Goal: Task Accomplishment & Management: Manage account settings

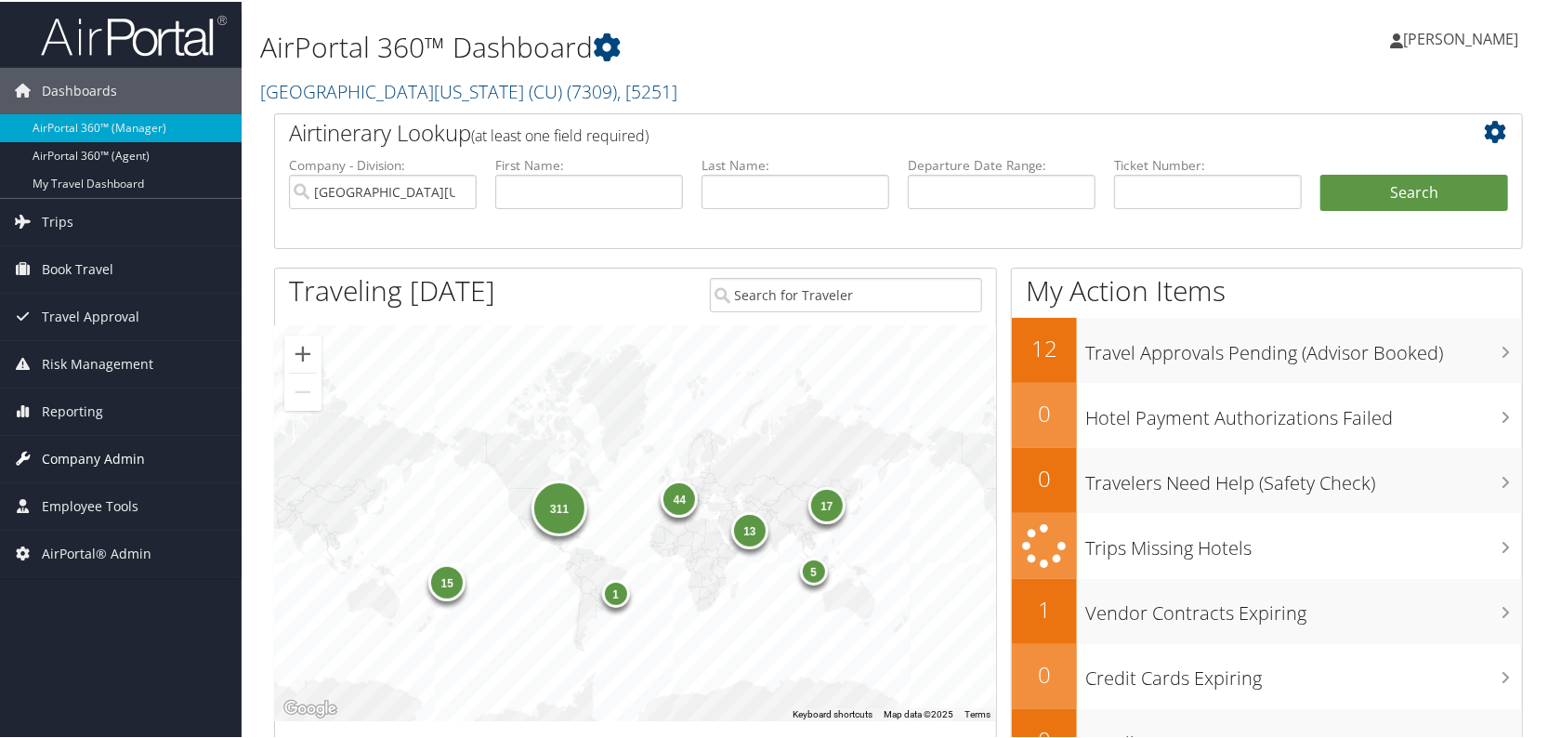
click at [56, 451] on span "Company Admin" at bounding box center [93, 457] width 103 height 46
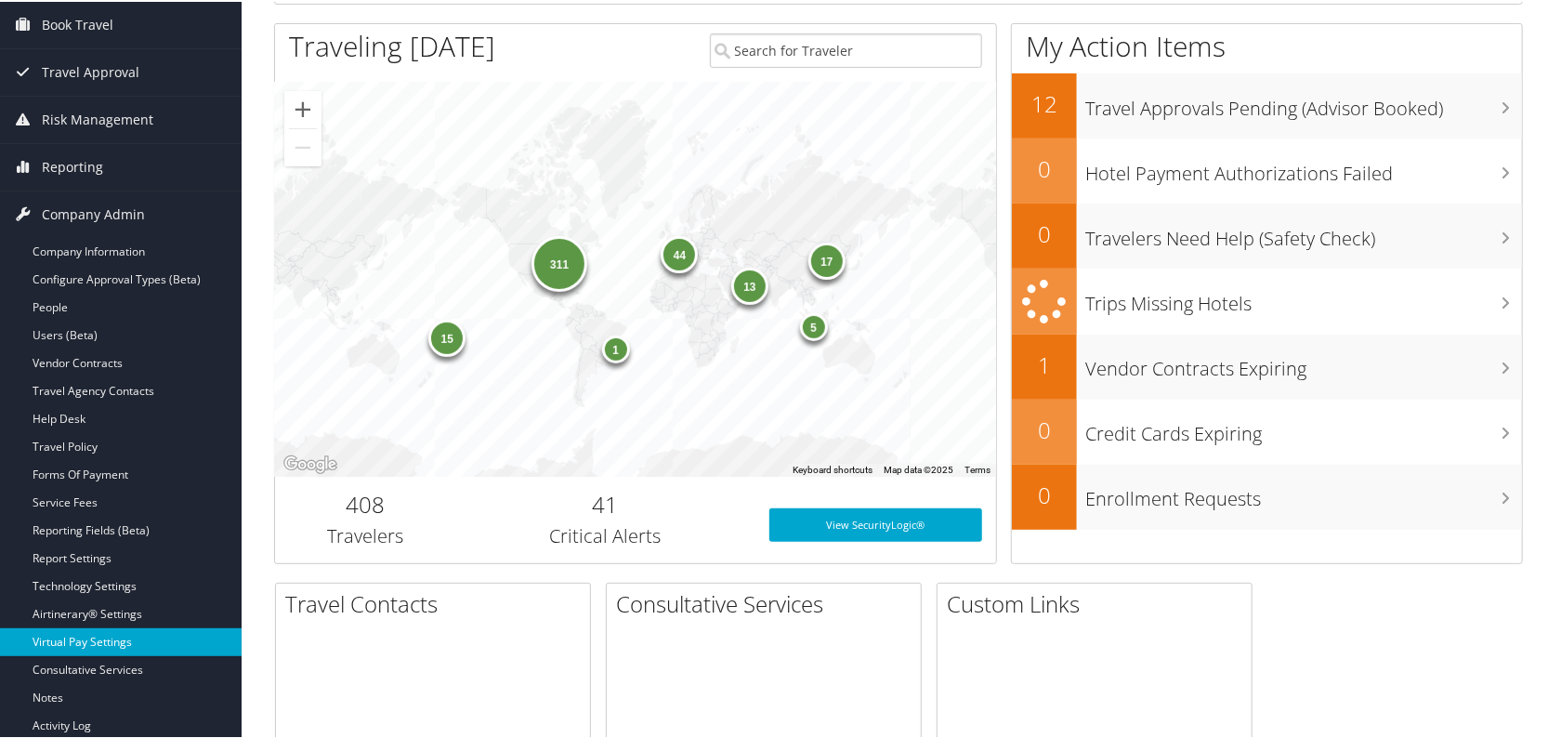
scroll to position [253, 0]
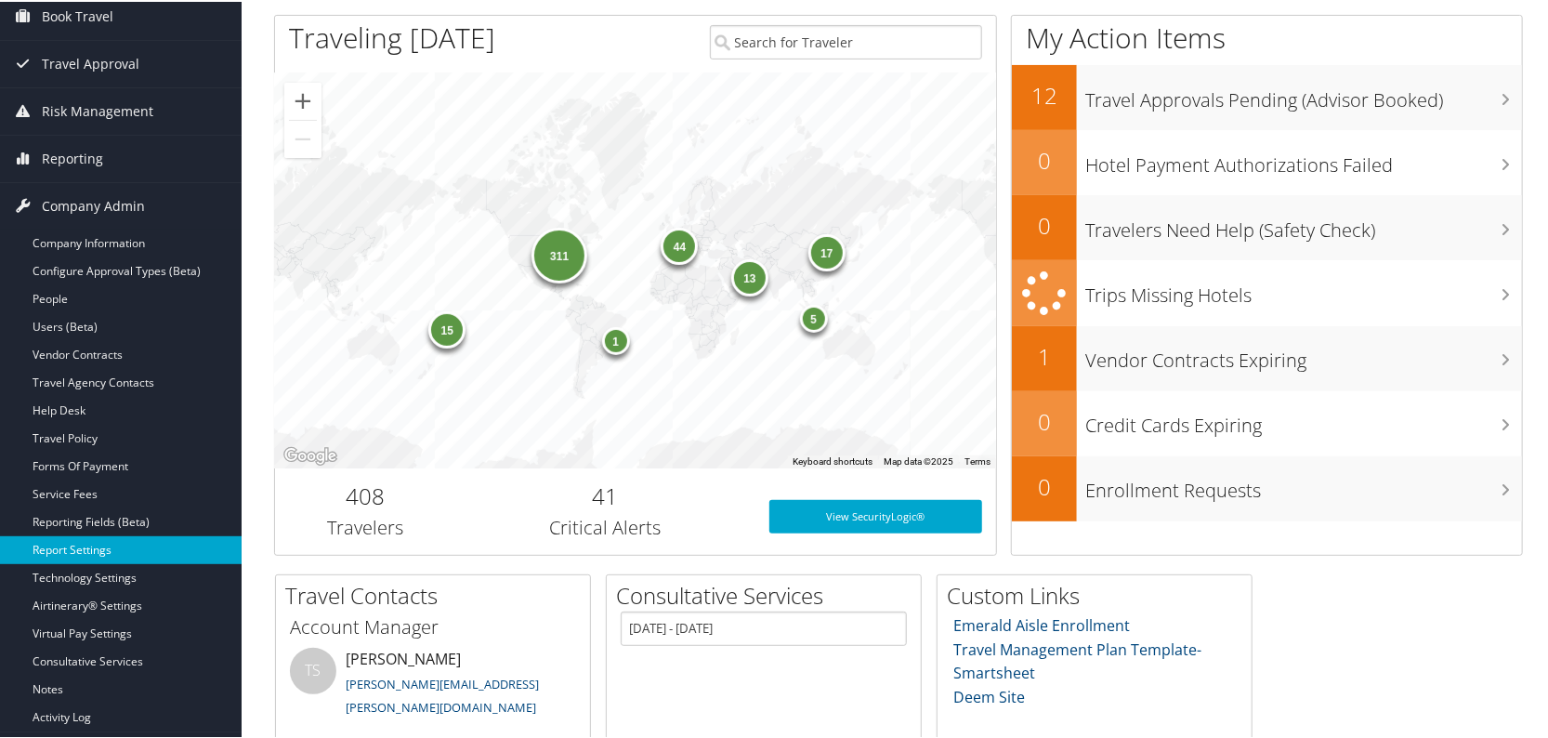
click at [82, 551] on link "Report Settings" at bounding box center [121, 548] width 242 height 28
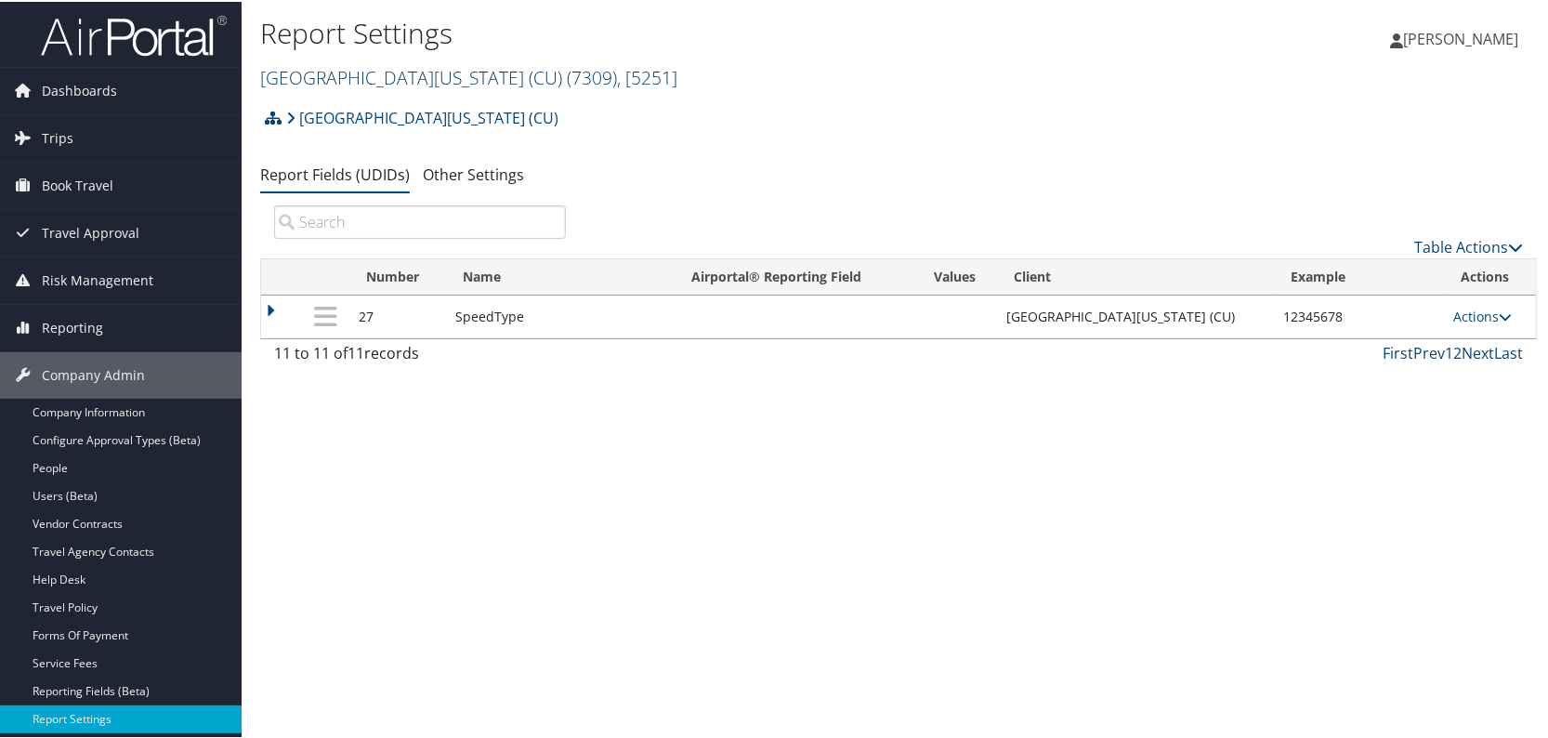
click at [374, 73] on link "[GEOGRAPHIC_DATA][US_STATE] (CU) ( 7309 ) , [ 5251 ]" at bounding box center [468, 75] width 417 height 25
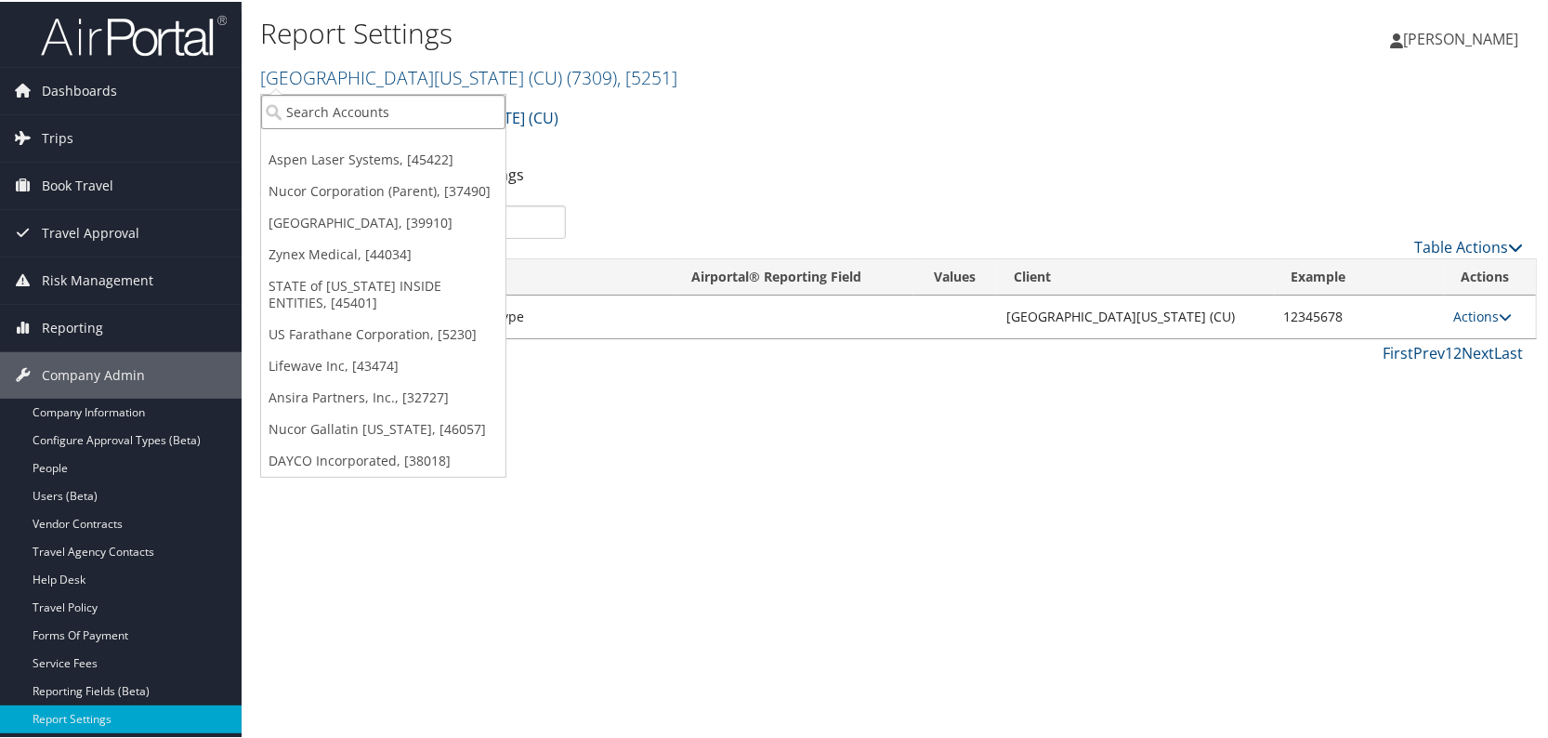
click at [353, 94] on input "search" at bounding box center [383, 110] width 244 height 34
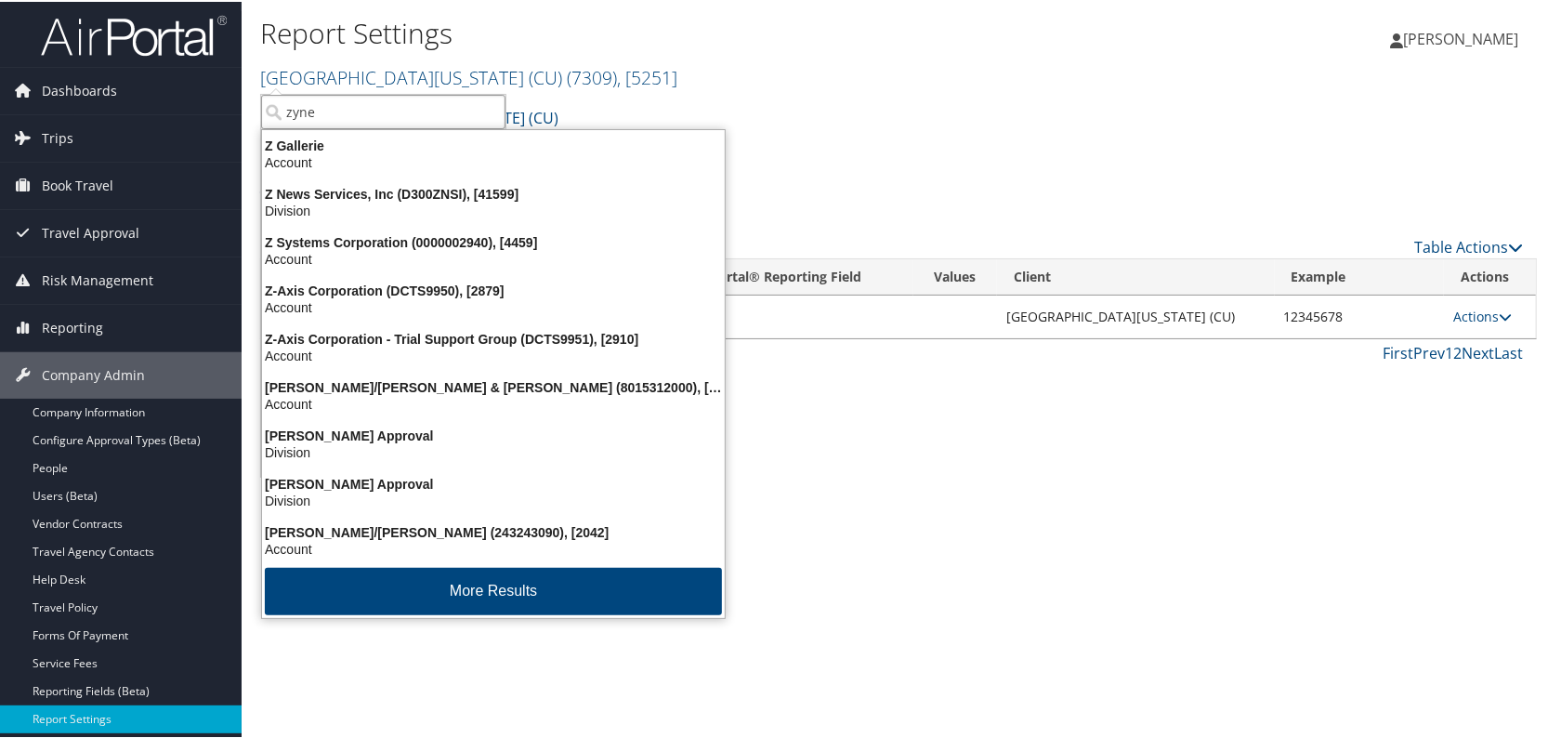
type input "zynex"
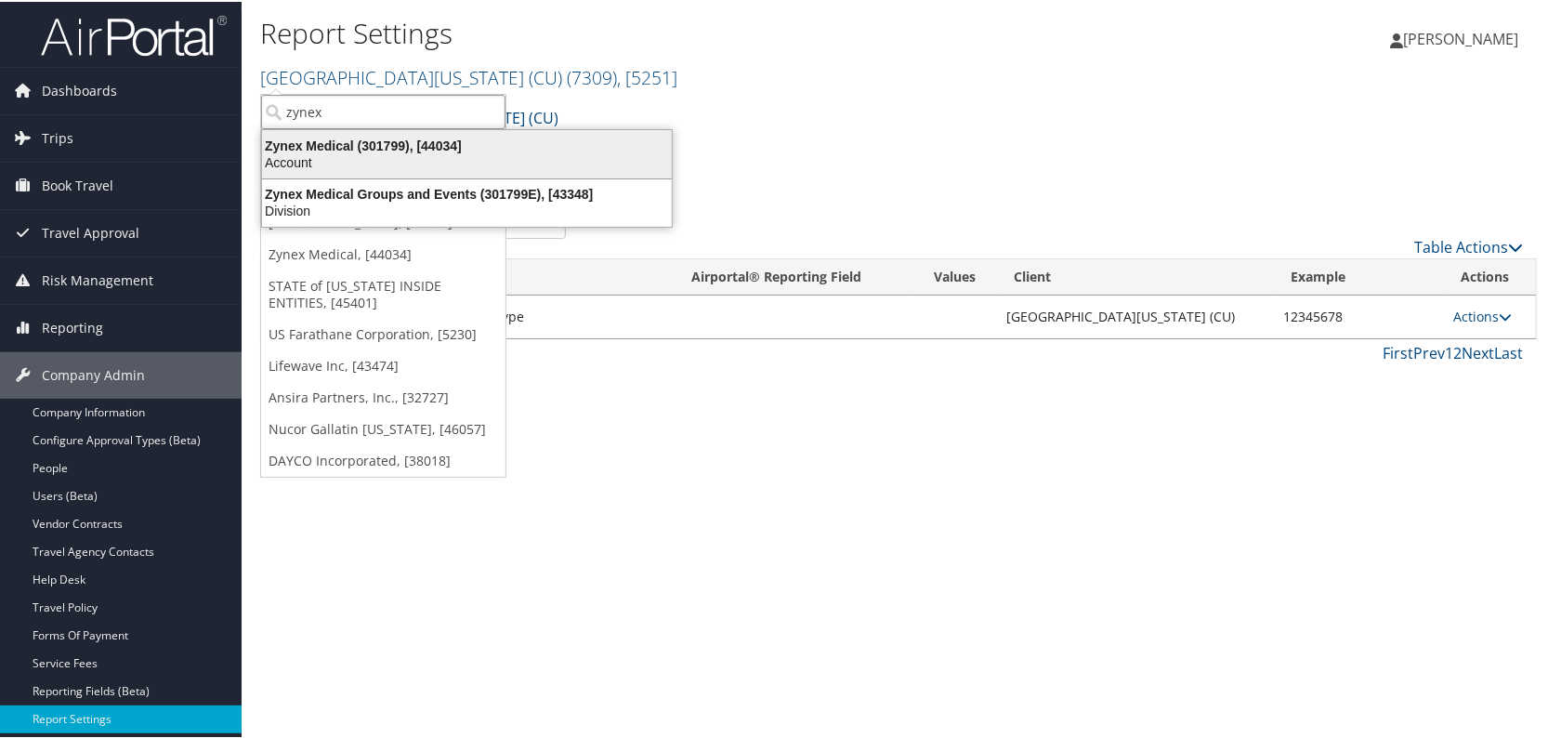
click at [352, 149] on div "Zynex Medical (301799), [44034]" at bounding box center [467, 144] width 432 height 17
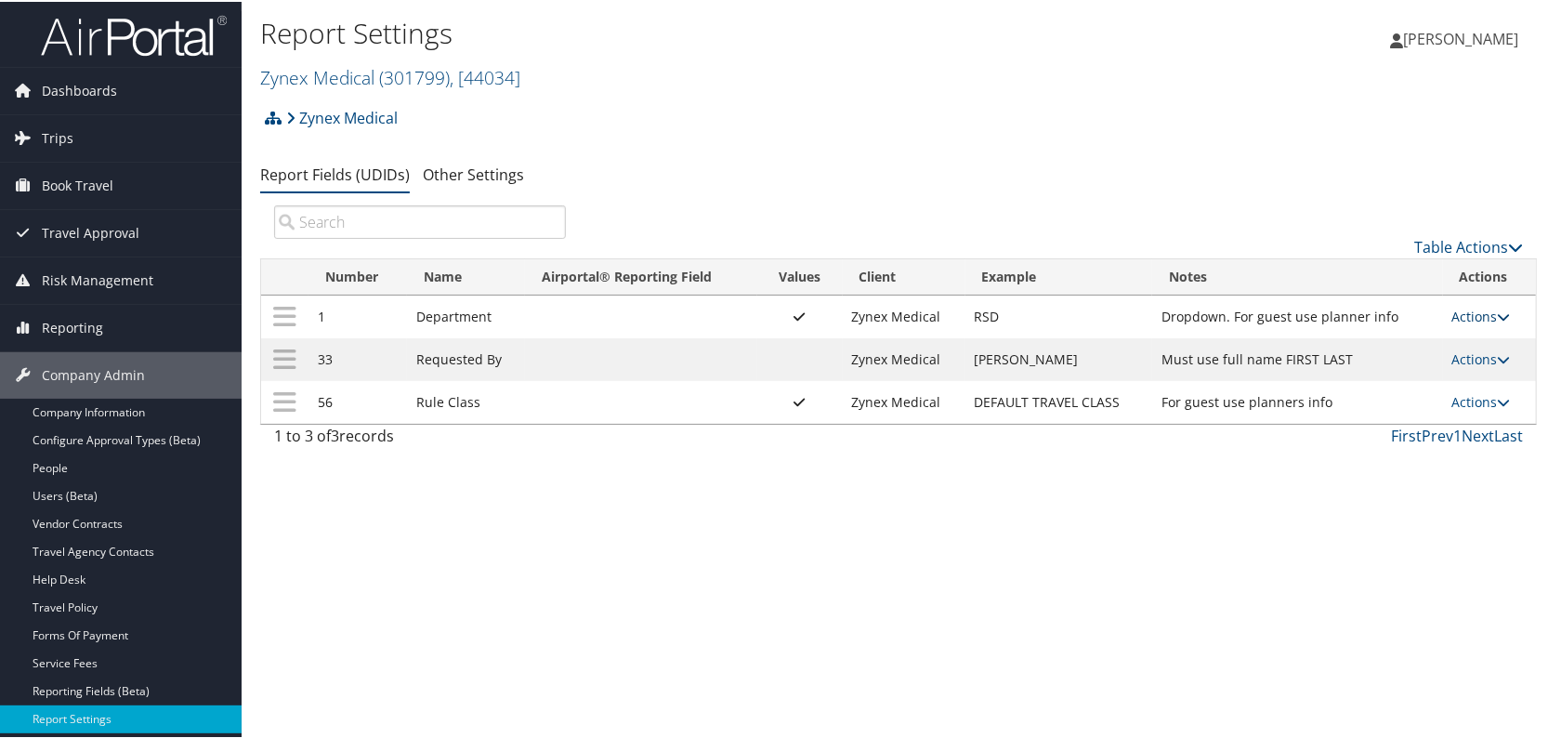
click at [1474, 310] on link "Actions" at bounding box center [1481, 315] width 59 height 18
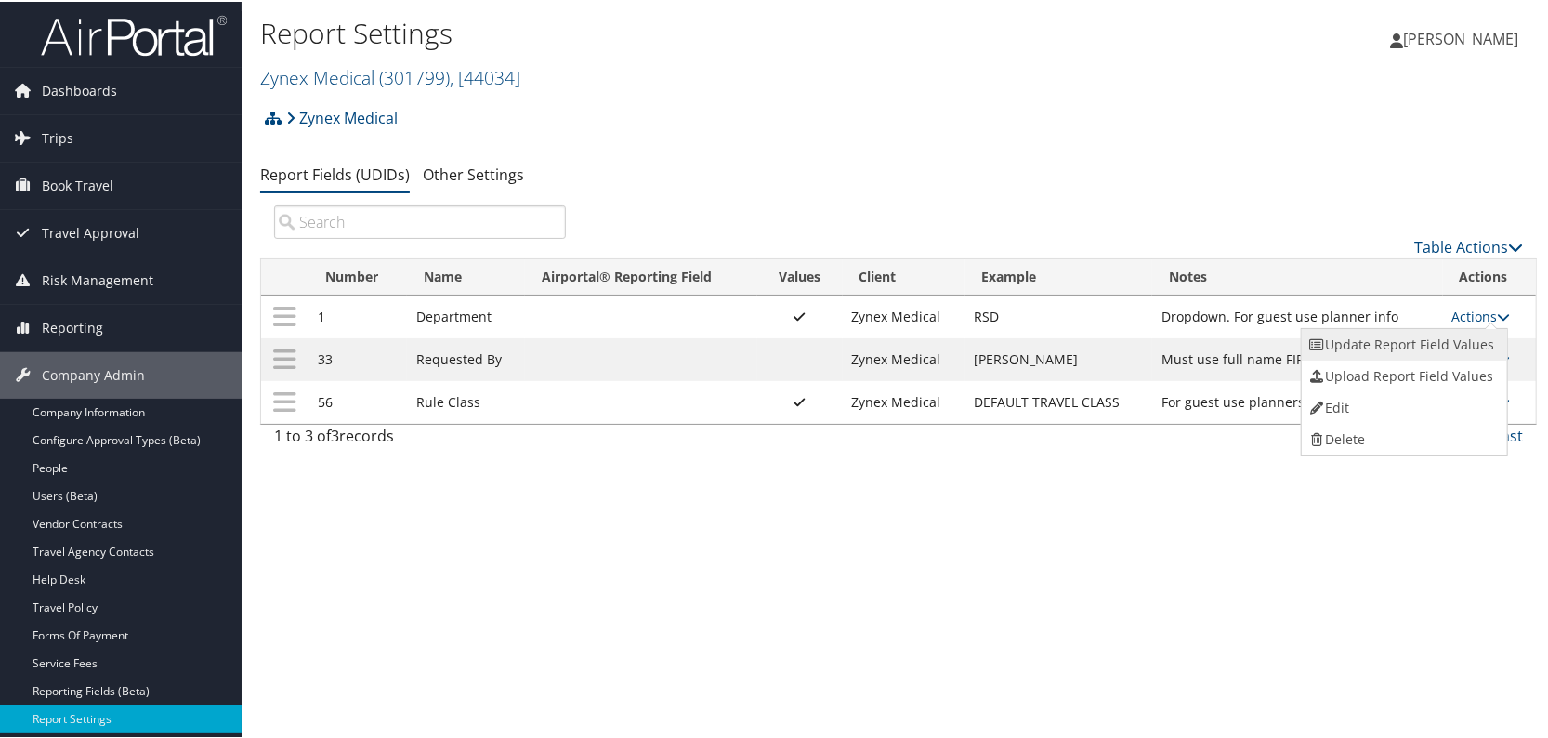
click at [1439, 333] on link "Update Report Field Values" at bounding box center [1401, 343] width 201 height 32
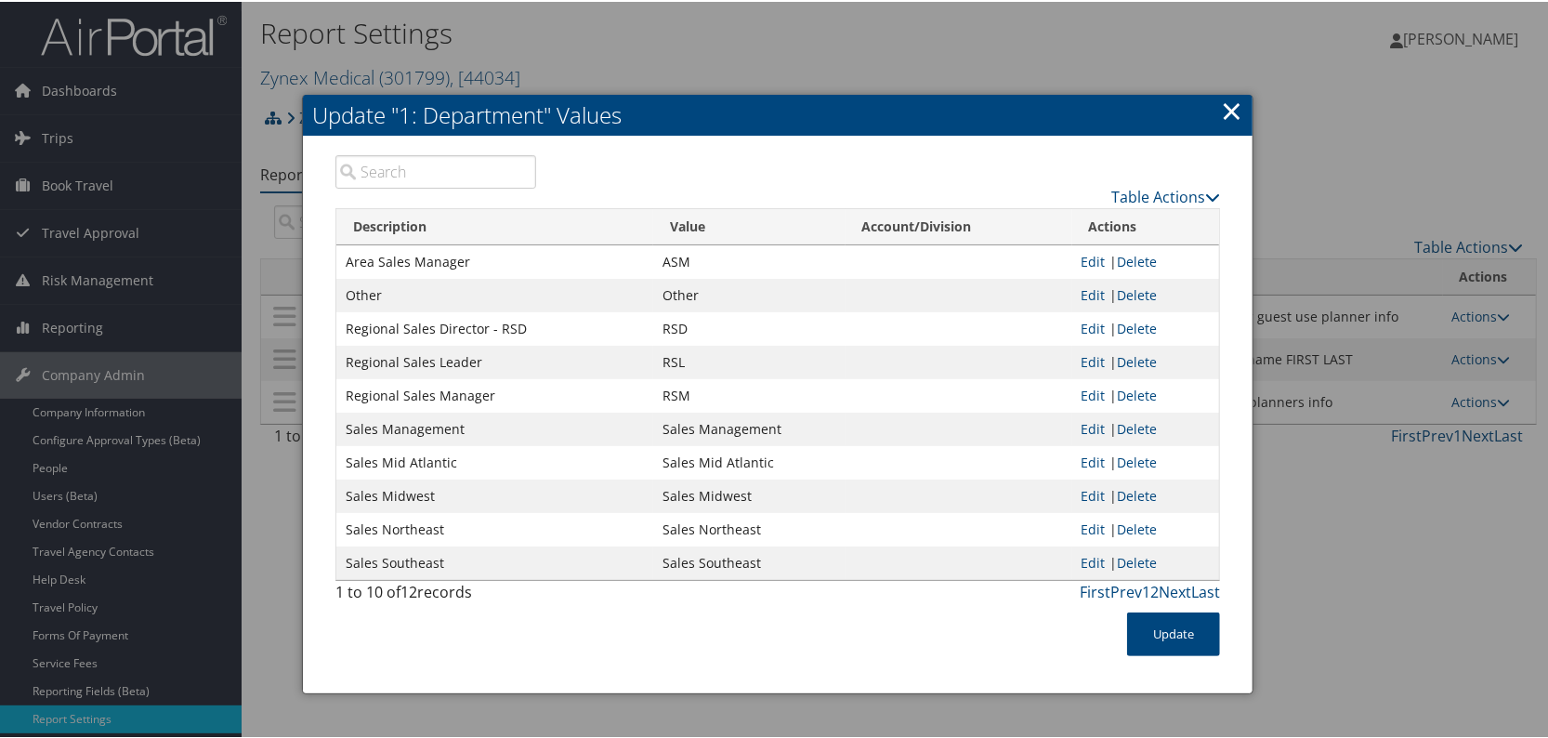
click at [1234, 115] on link "×" at bounding box center [1231, 108] width 21 height 37
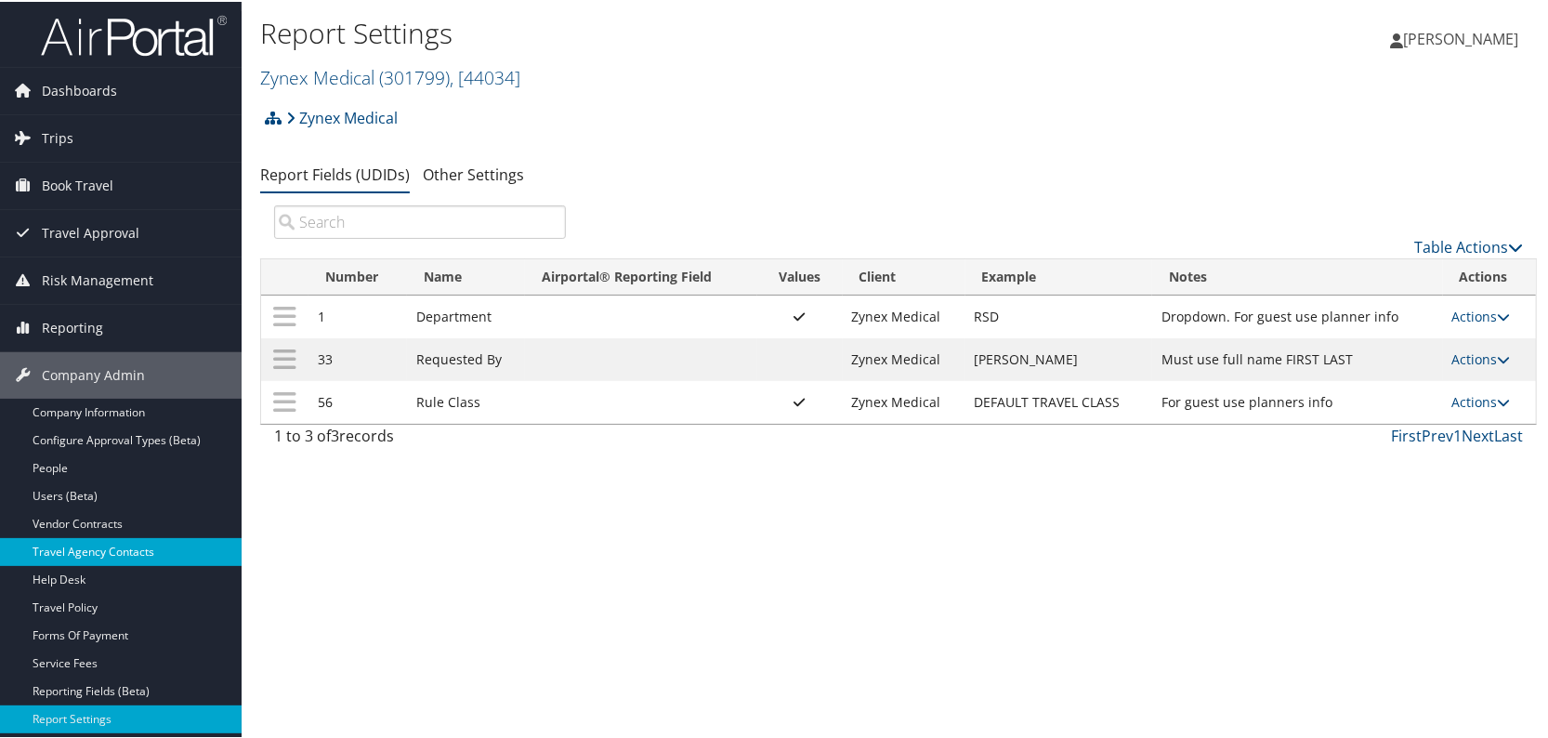
click at [122, 553] on link "Travel Agency Contacts" at bounding box center [121, 550] width 242 height 28
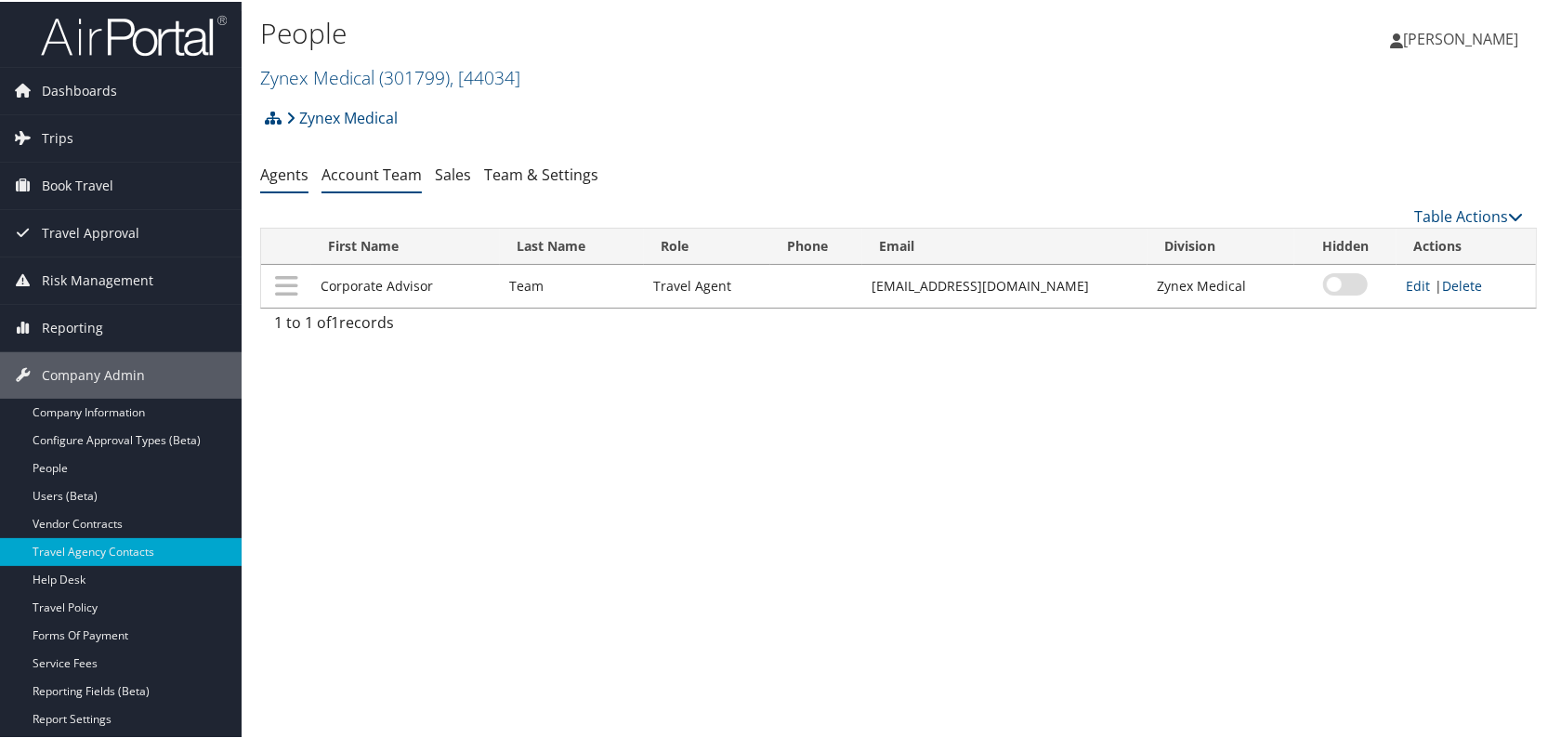
click at [353, 170] on link "Account Team" at bounding box center [371, 173] width 100 height 20
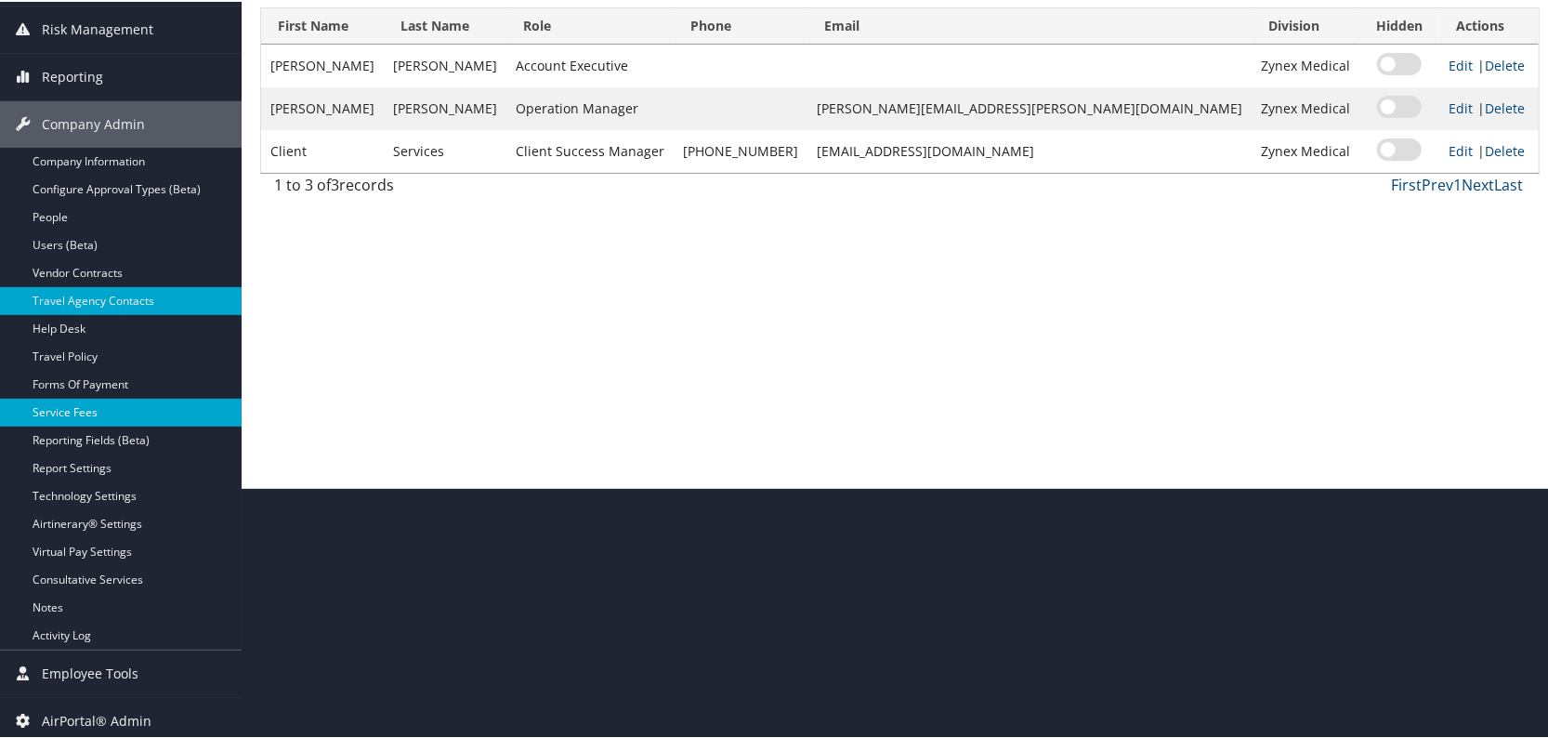
scroll to position [255, 0]
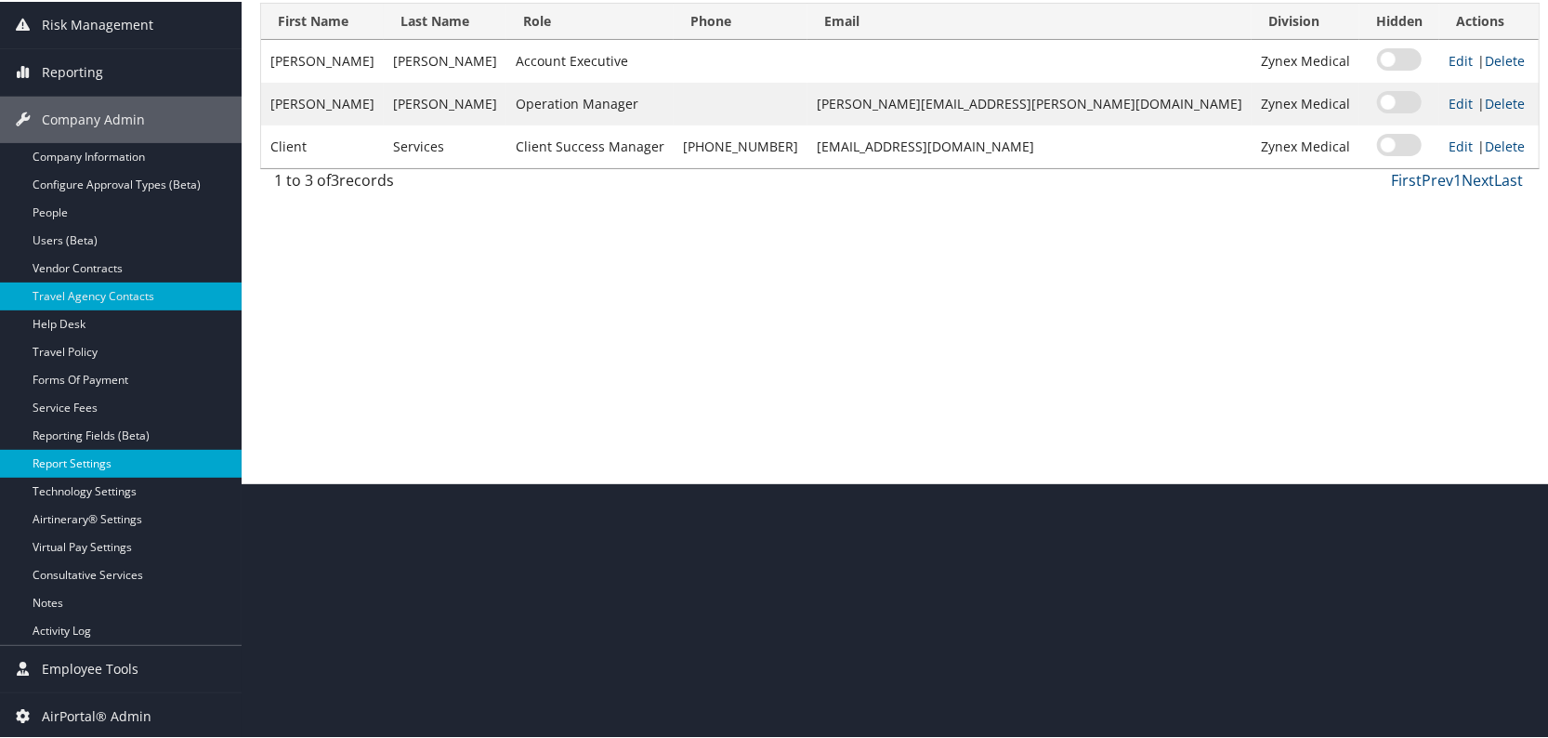
click at [76, 456] on link "Report Settings" at bounding box center [121, 462] width 242 height 28
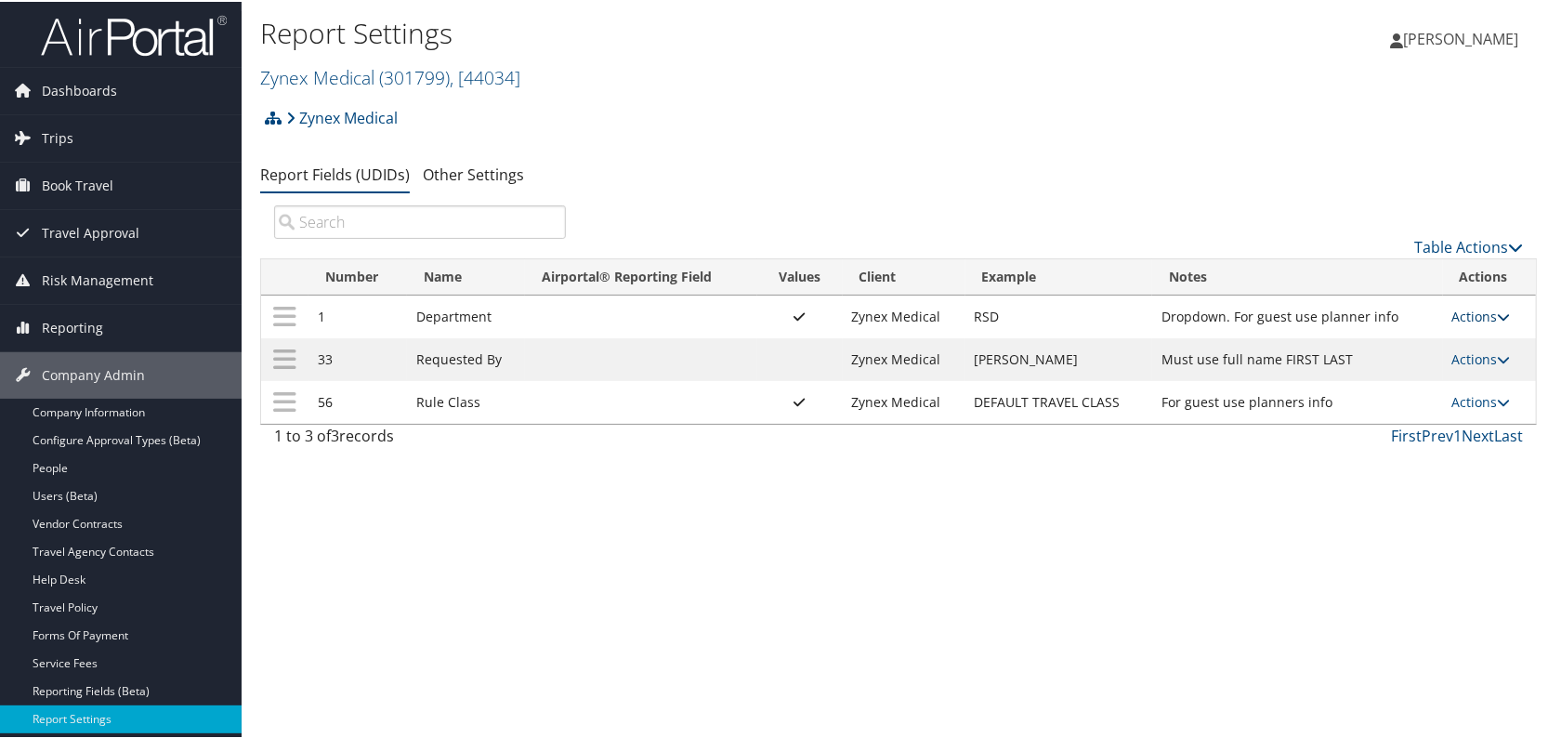
click at [1475, 310] on link "Actions" at bounding box center [1481, 315] width 59 height 18
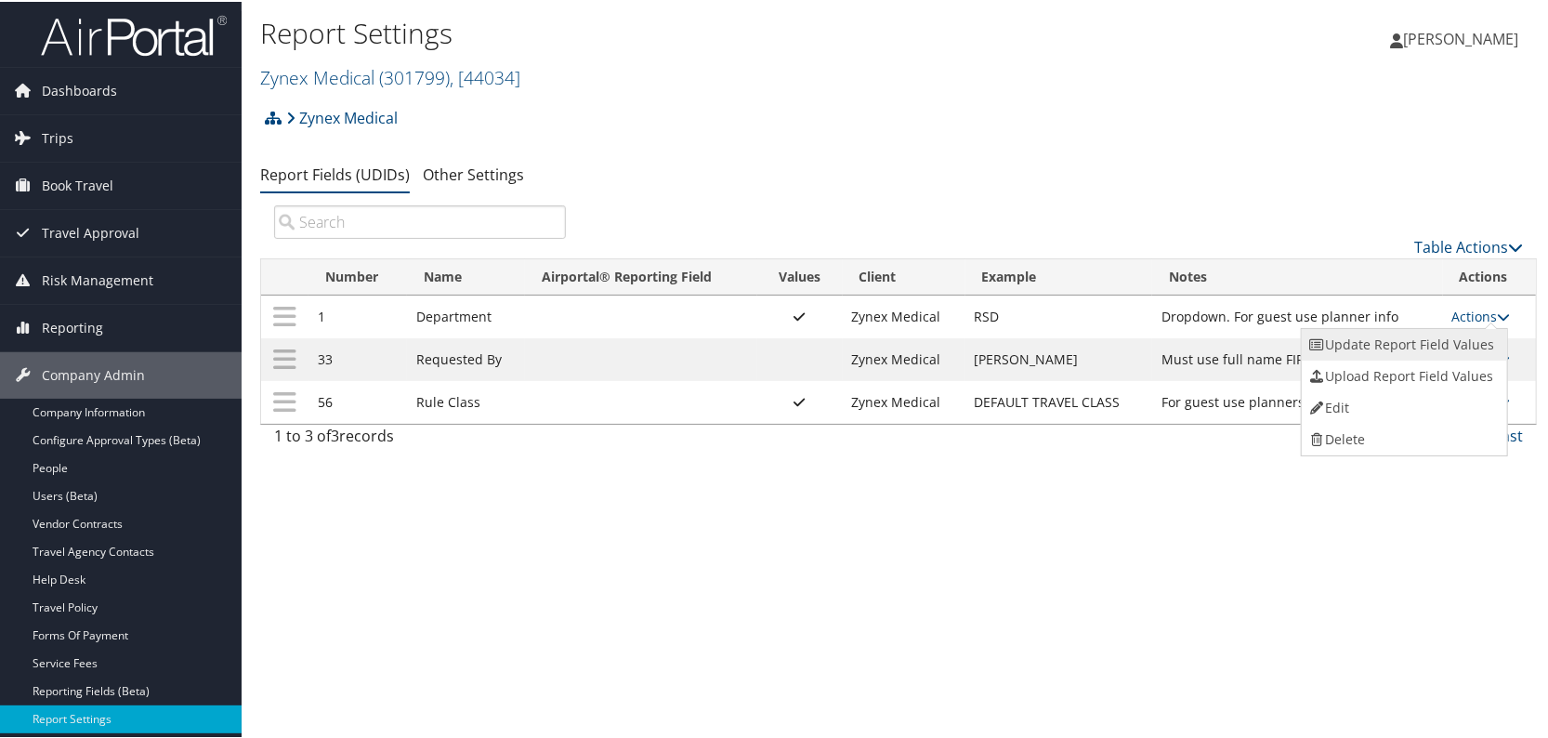
click at [1430, 327] on link "Update Report Field Values" at bounding box center [1401, 343] width 201 height 32
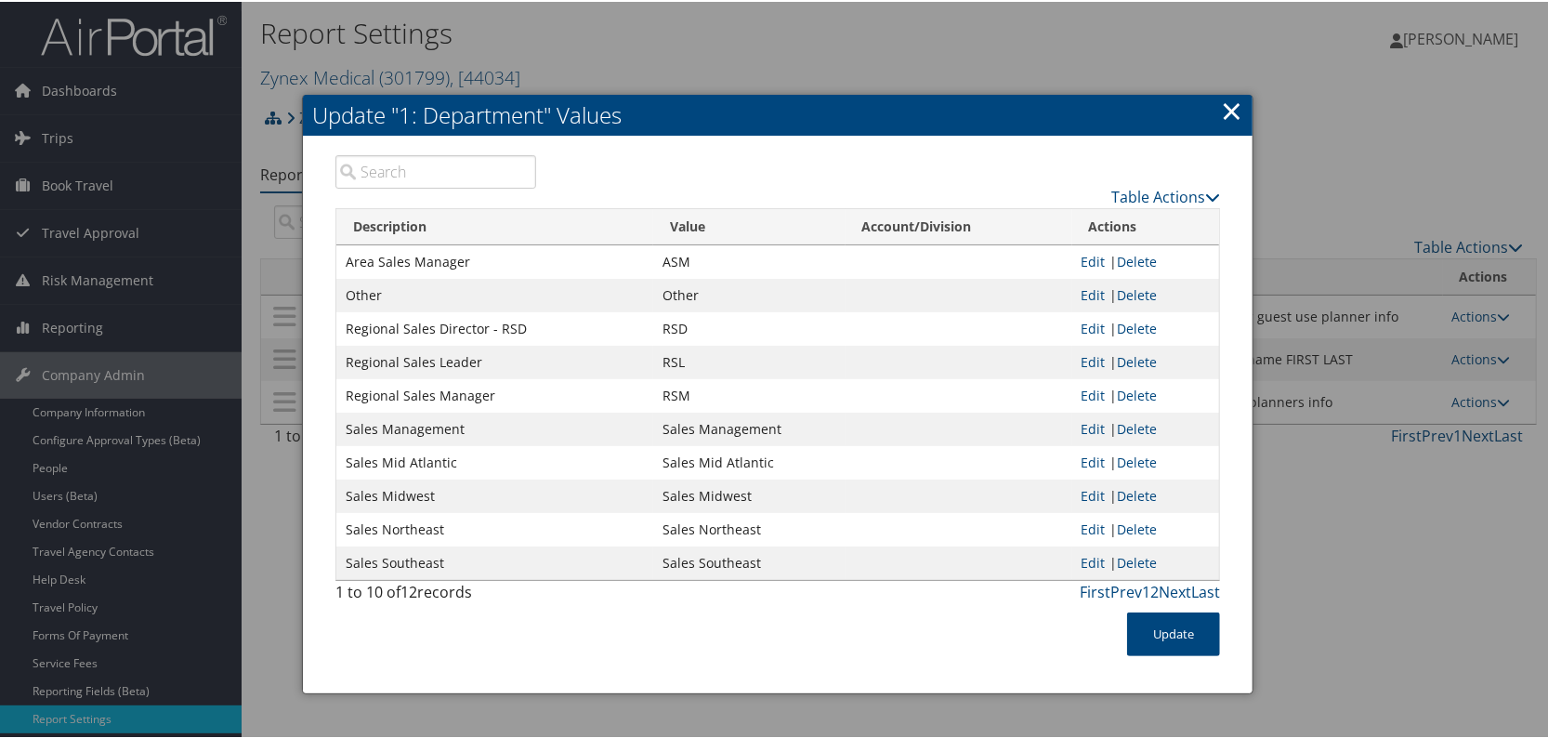
click at [1237, 101] on link "×" at bounding box center [1231, 108] width 21 height 37
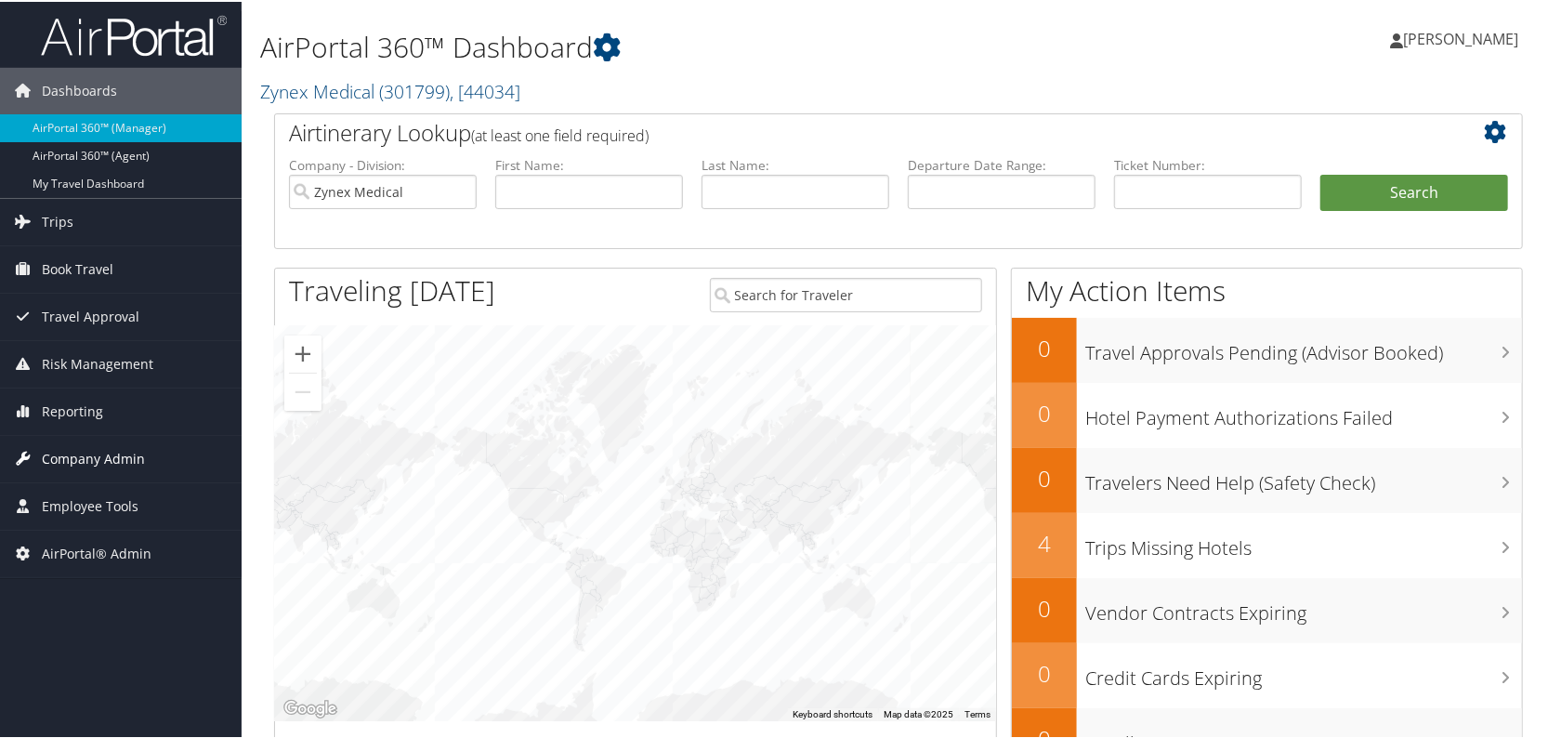
click at [102, 460] on span "Company Admin" at bounding box center [93, 457] width 103 height 46
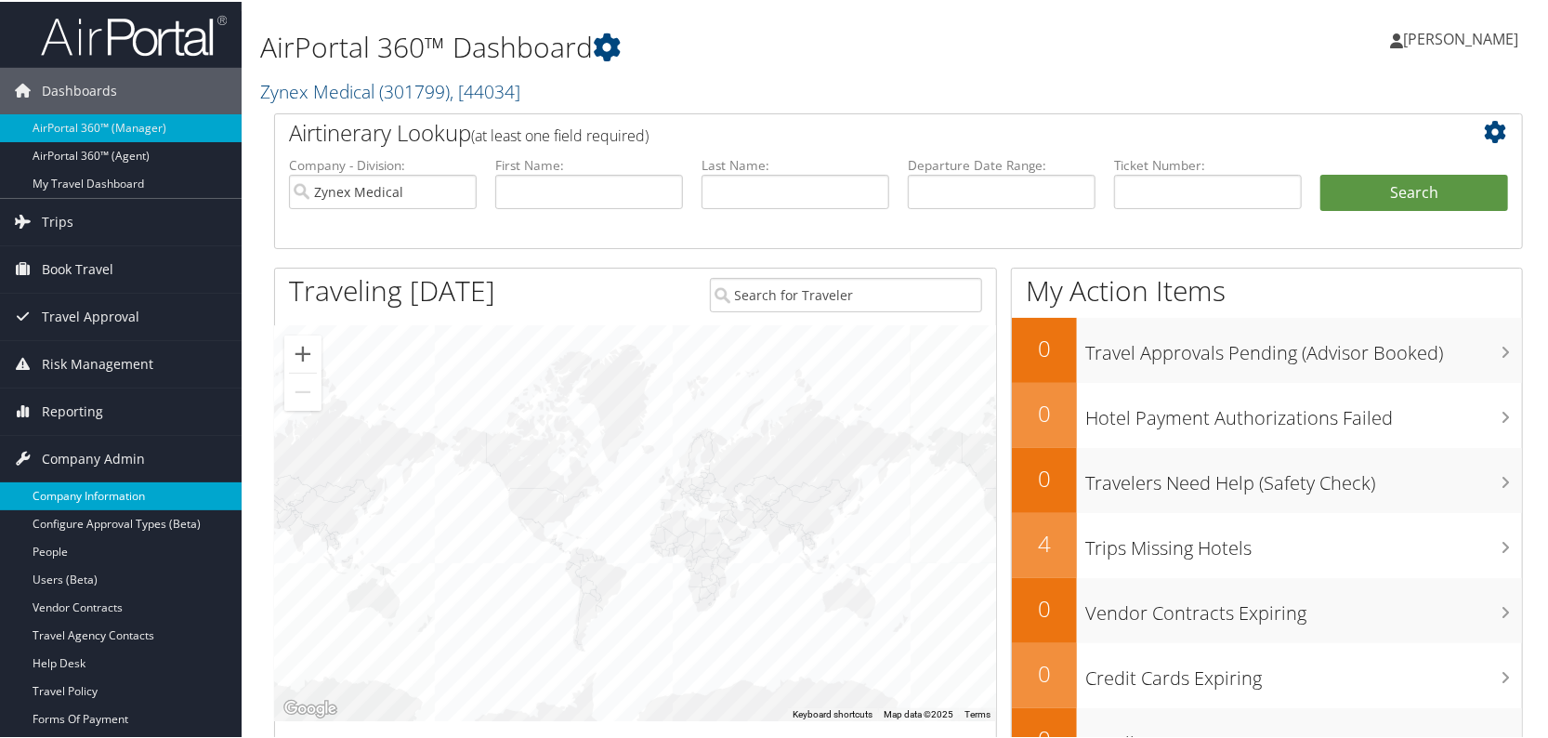
click at [98, 485] on link "Company Information" at bounding box center [121, 494] width 242 height 28
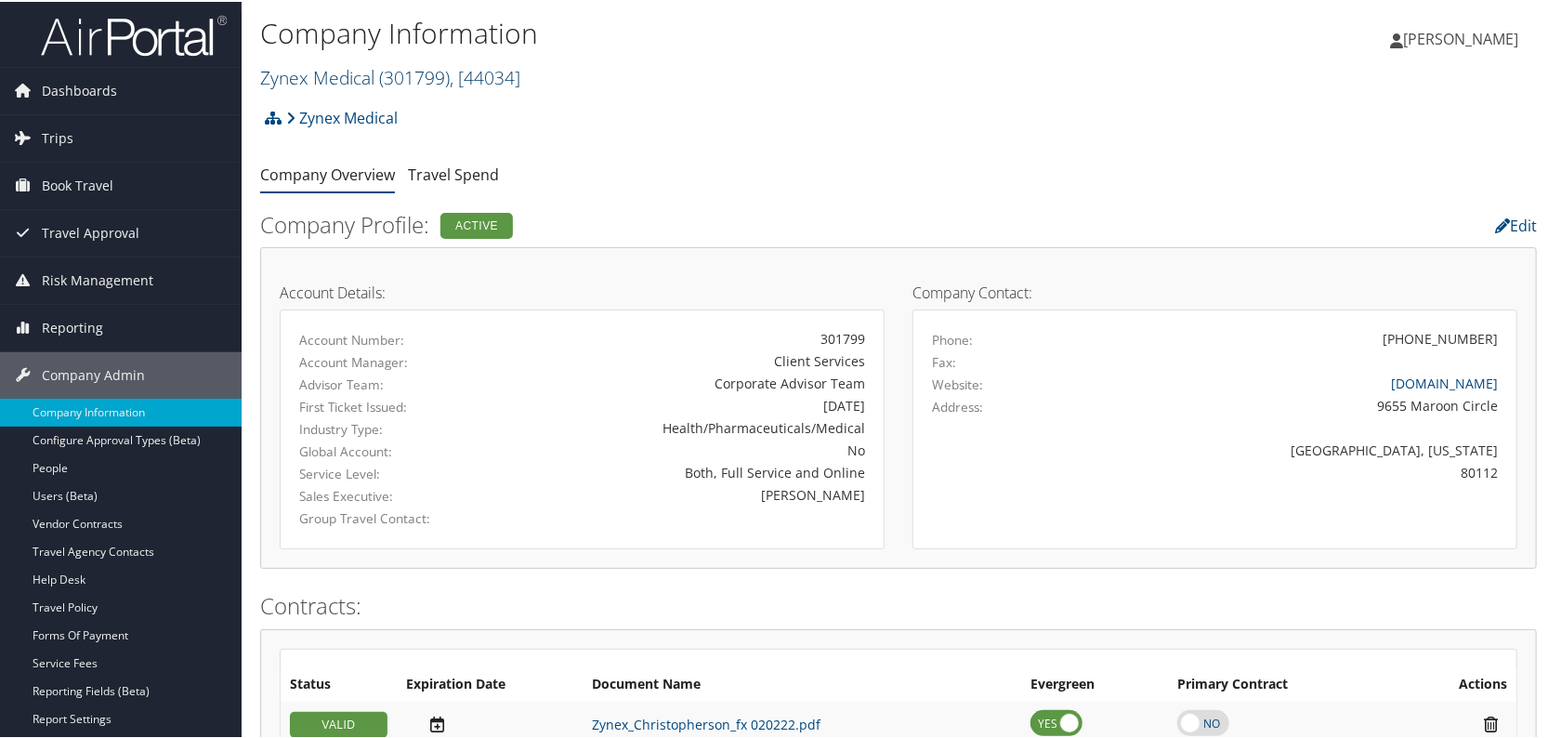
click at [354, 77] on link "Zynex Medical ( 301799 ) , [ 44034 ]" at bounding box center [390, 75] width 260 height 25
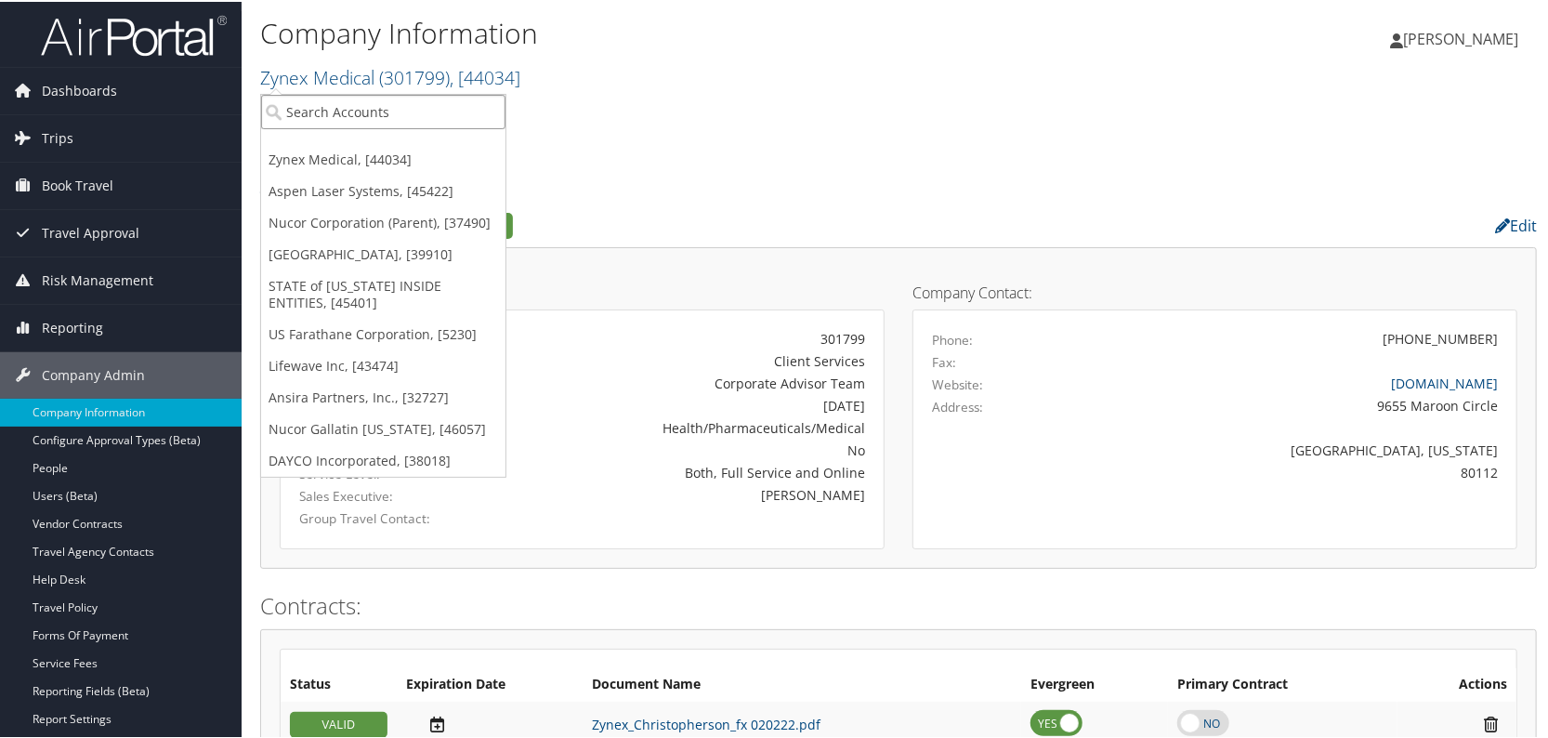
click at [348, 121] on input "search" at bounding box center [383, 110] width 244 height 34
type input "6089"
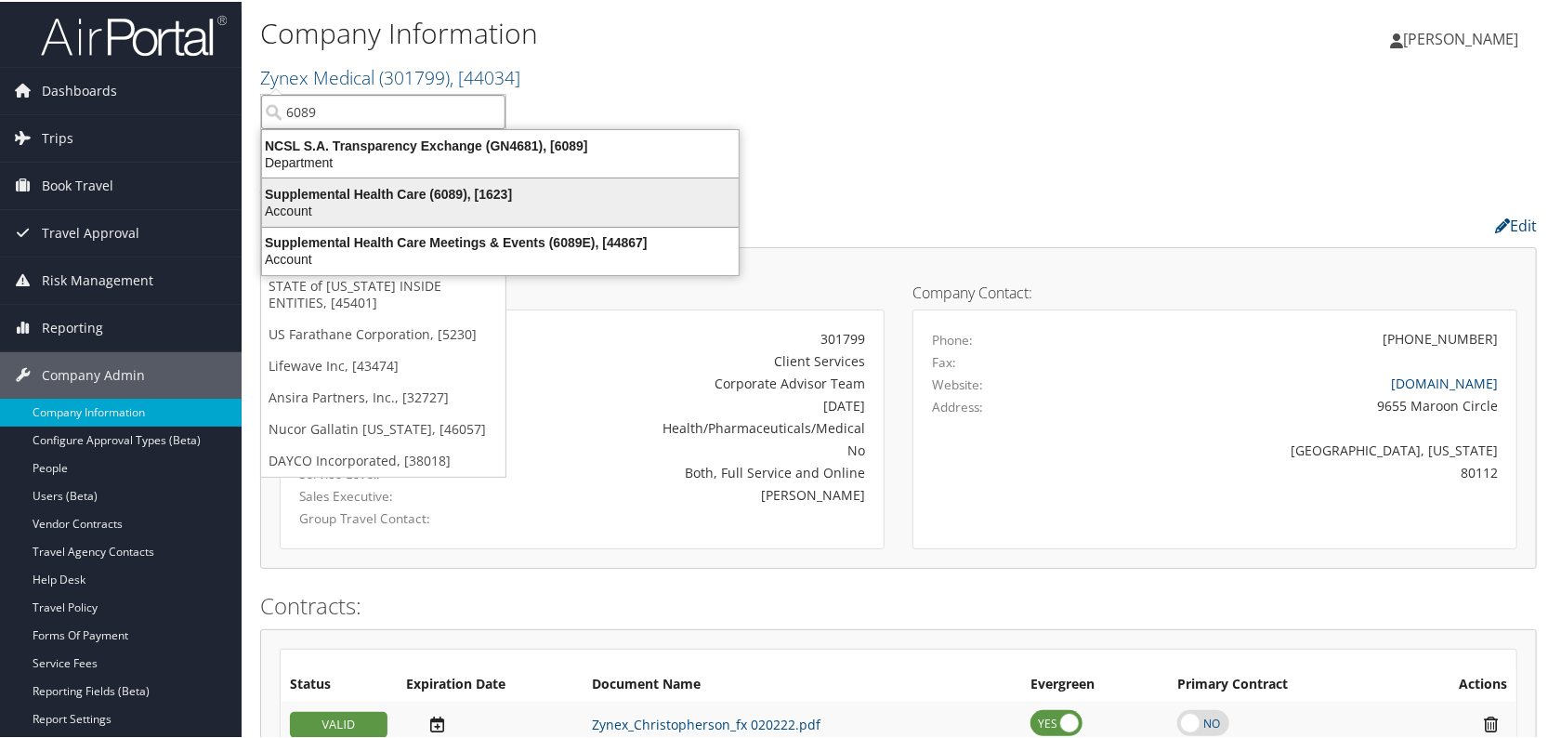
click at [347, 201] on div "Account" at bounding box center [500, 209] width 499 height 17
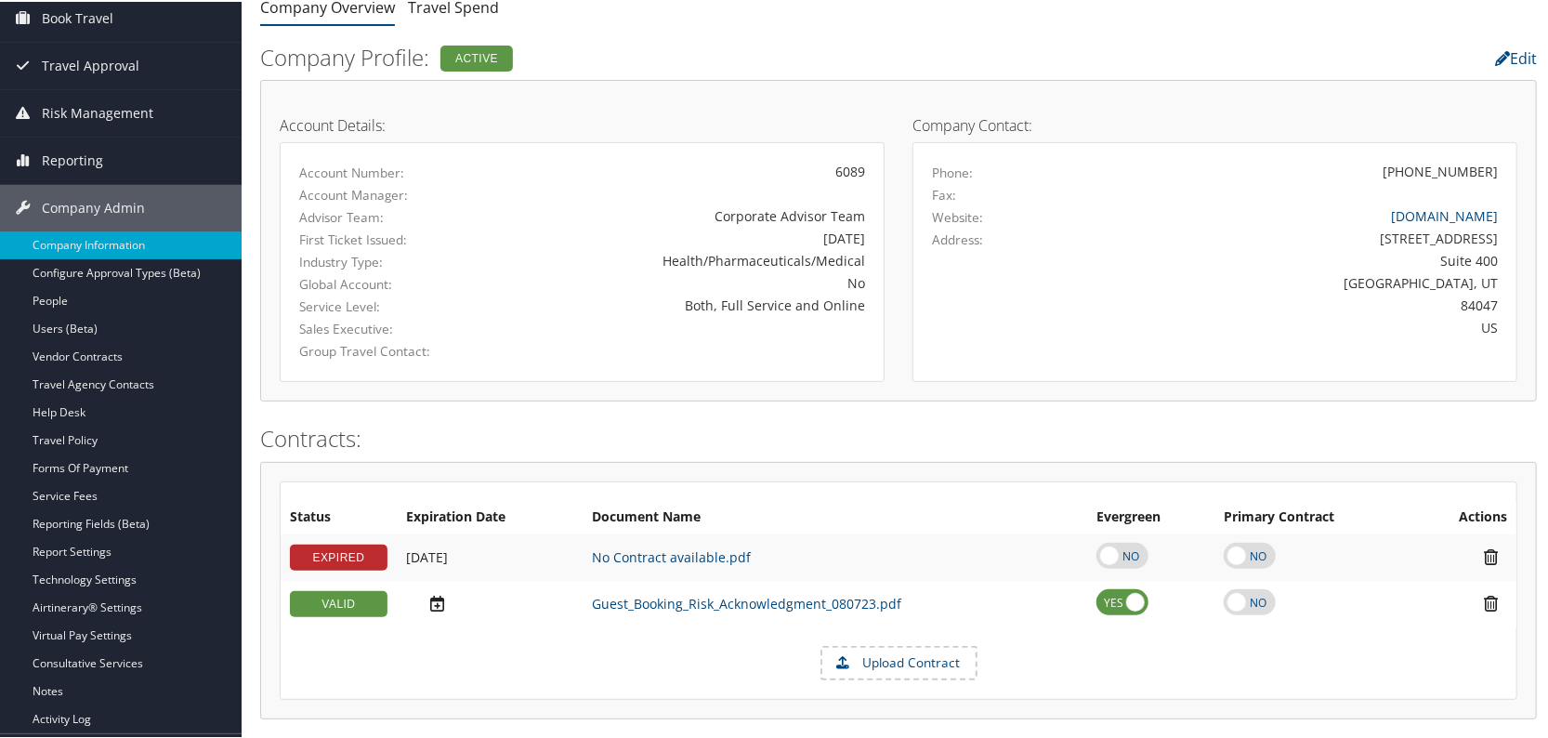
scroll to position [168, 0]
click at [99, 577] on link "Technology Settings" at bounding box center [121, 577] width 242 height 28
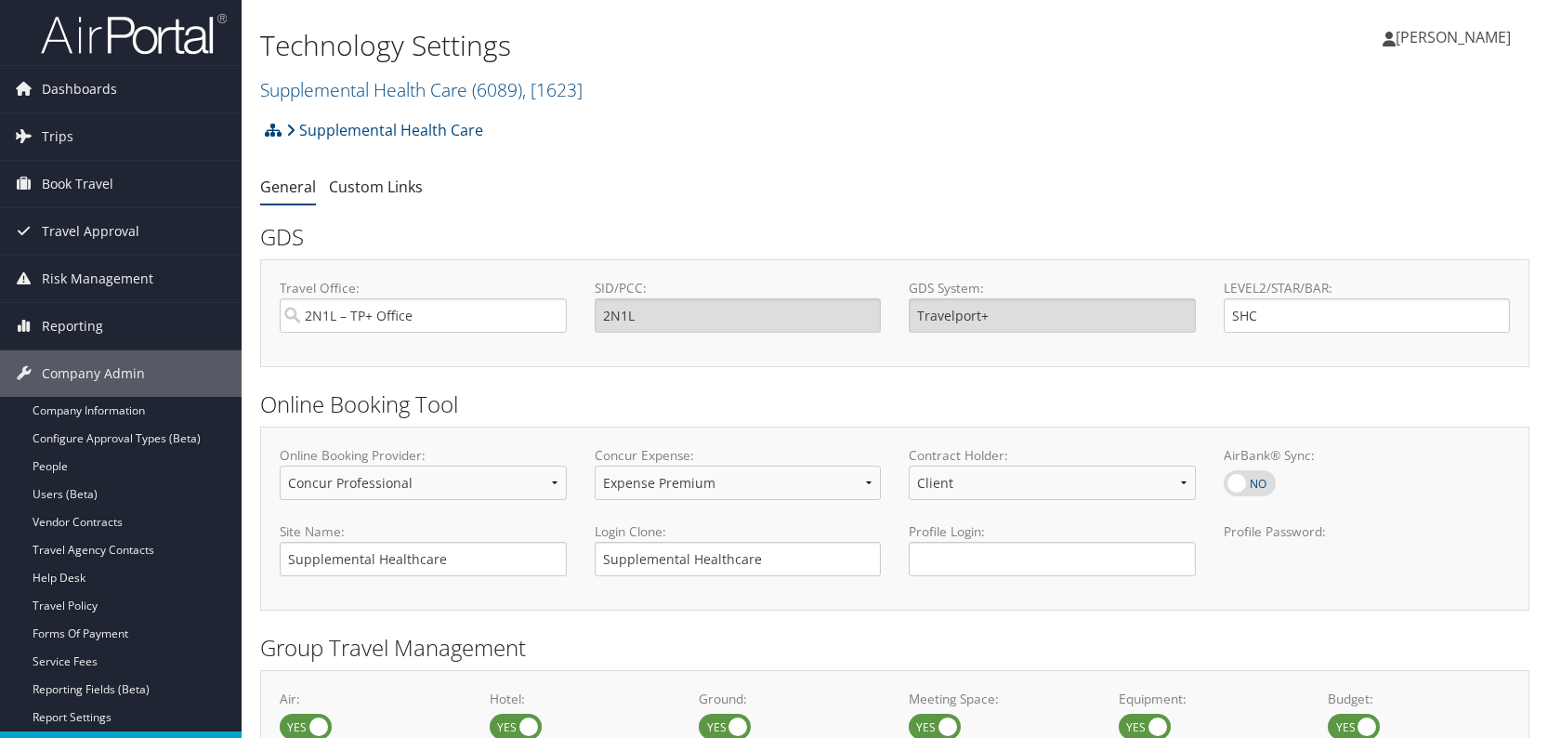
select select "4"
